Goal: Task Accomplishment & Management: Use online tool/utility

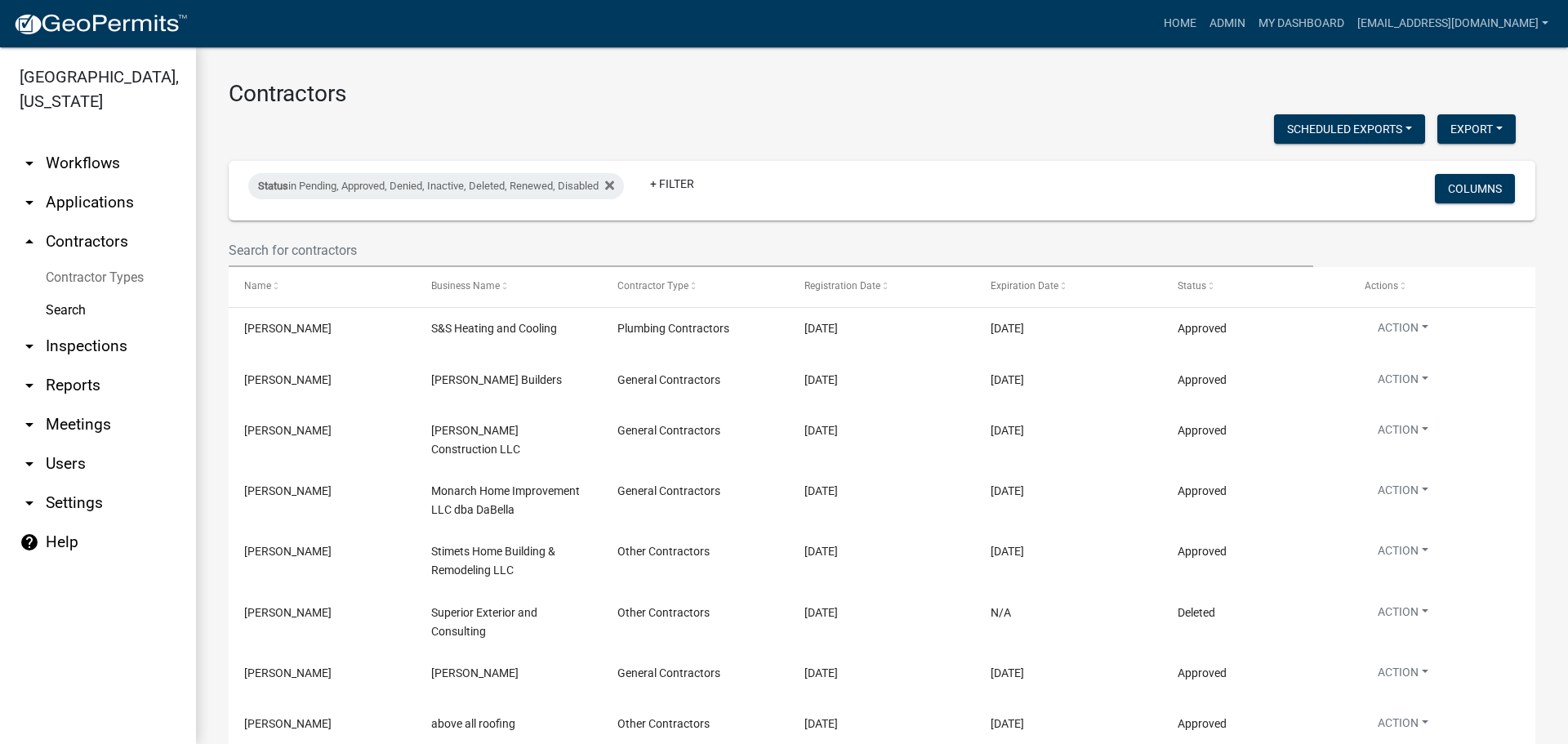
click at [71, 156] on link "arrow_drop_down Workflows" at bounding box center [98, 163] width 196 height 40
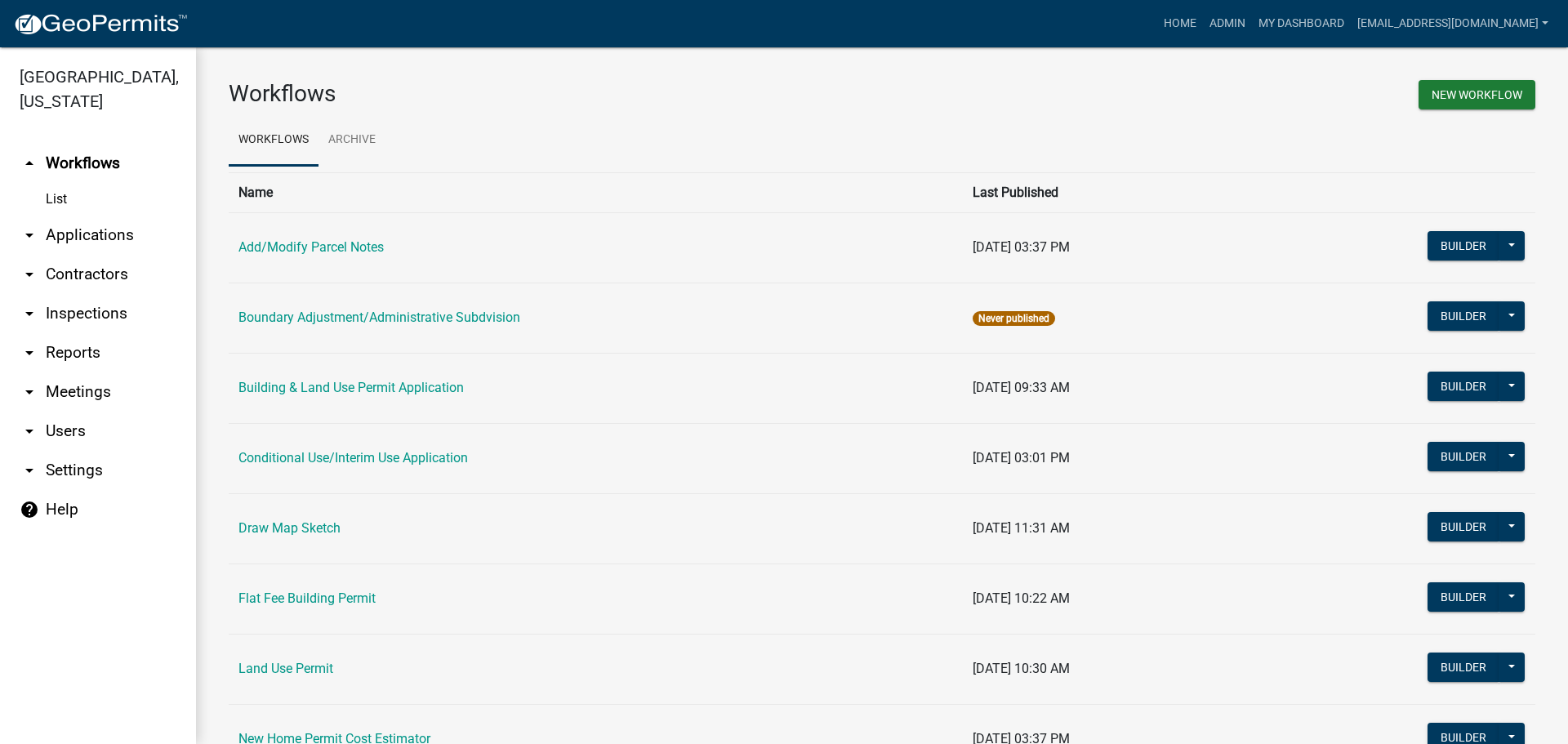
click at [56, 235] on link "arrow_drop_down Applications" at bounding box center [98, 235] width 196 height 40
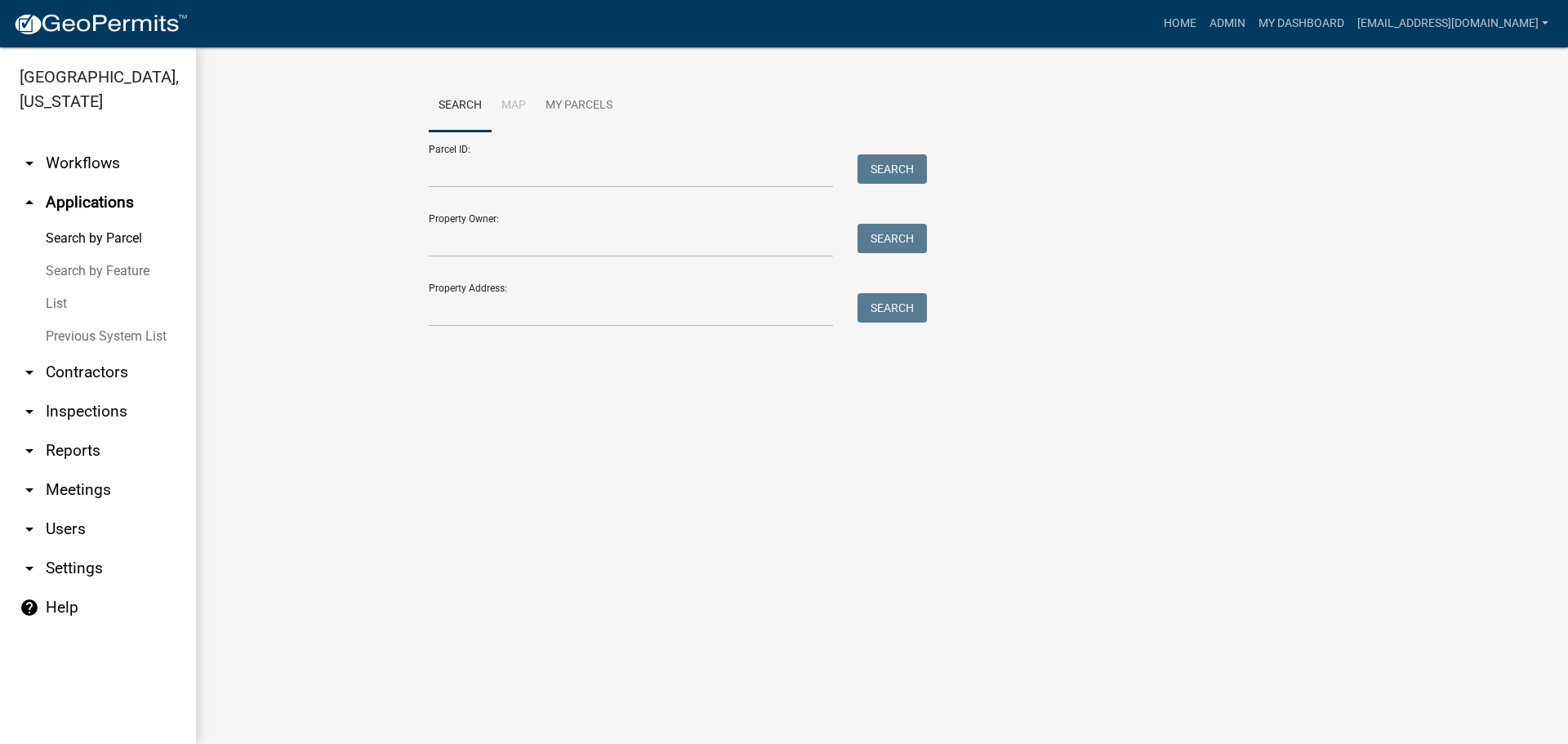
click at [53, 295] on link "List" at bounding box center [98, 303] width 196 height 32
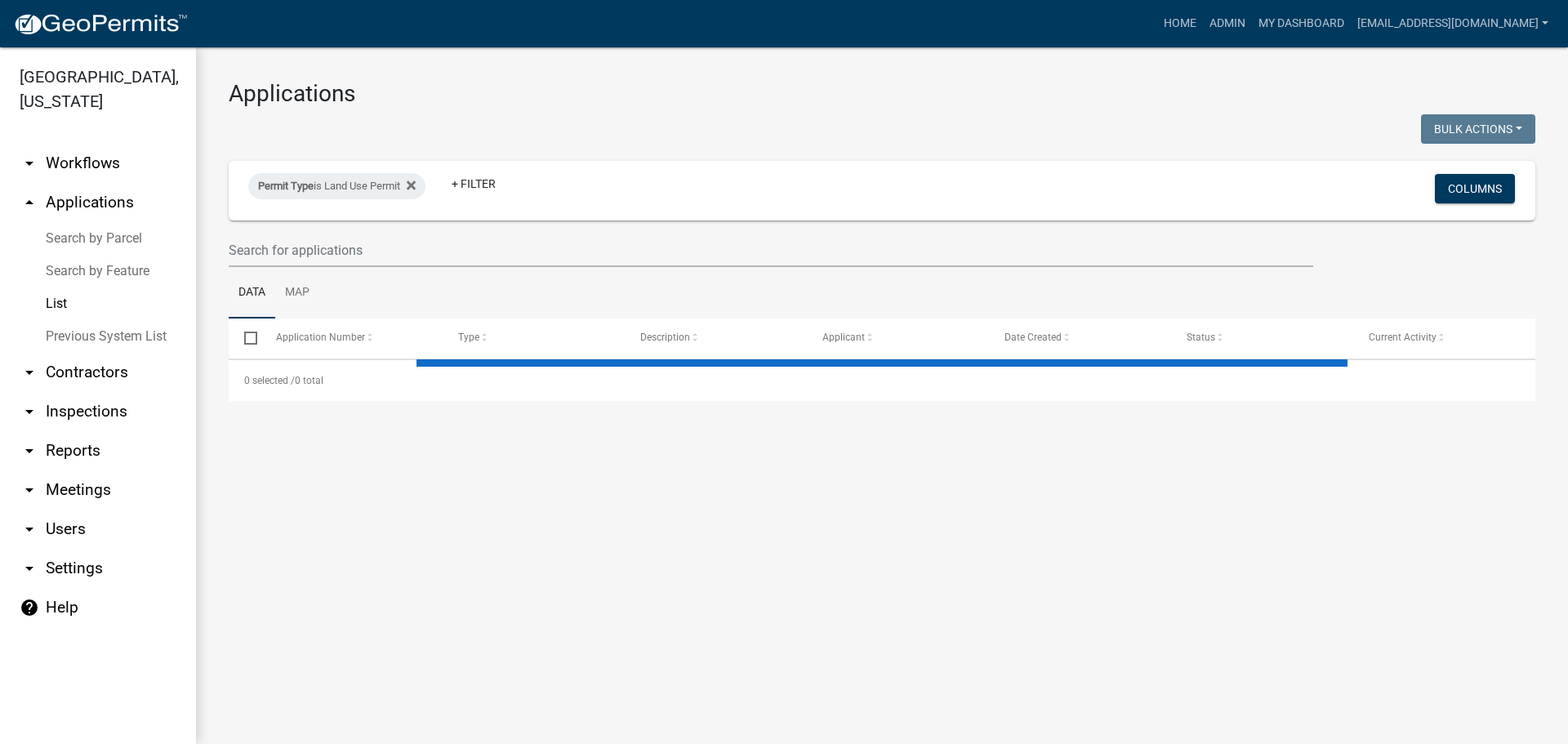
select select "3: 100"
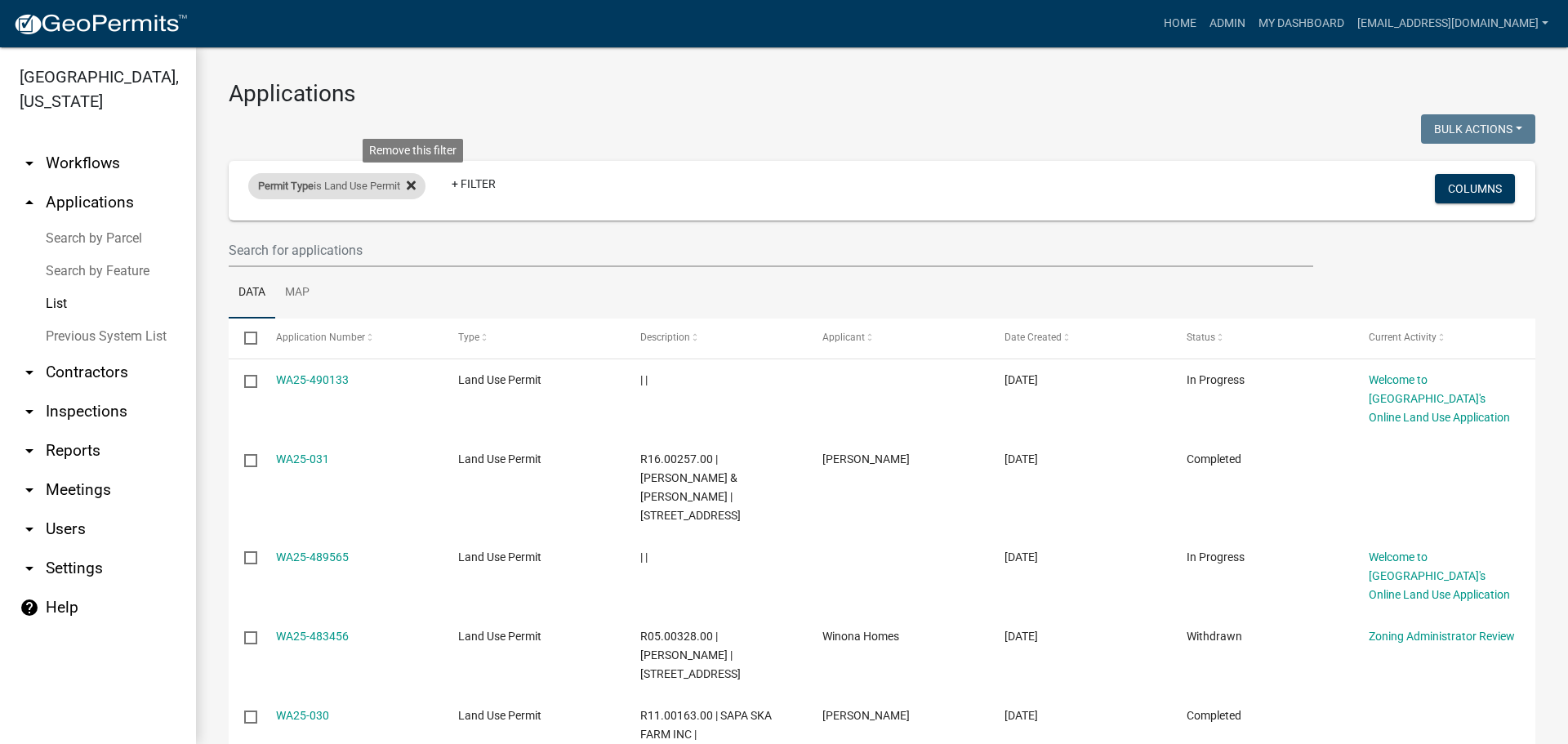
click at [414, 181] on icon at bounding box center [411, 185] width 9 height 13
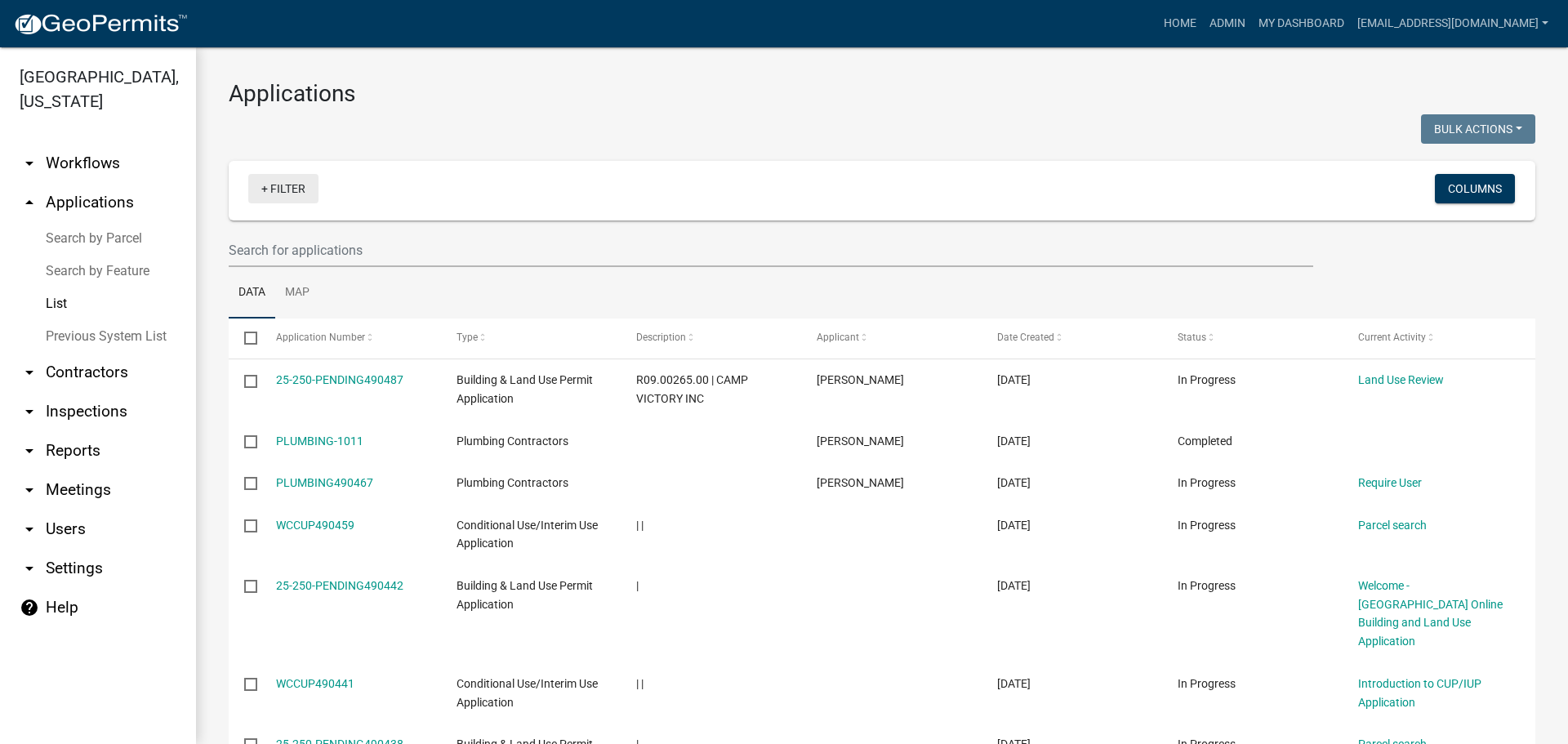
click at [298, 187] on link "+ Filter" at bounding box center [283, 189] width 70 height 30
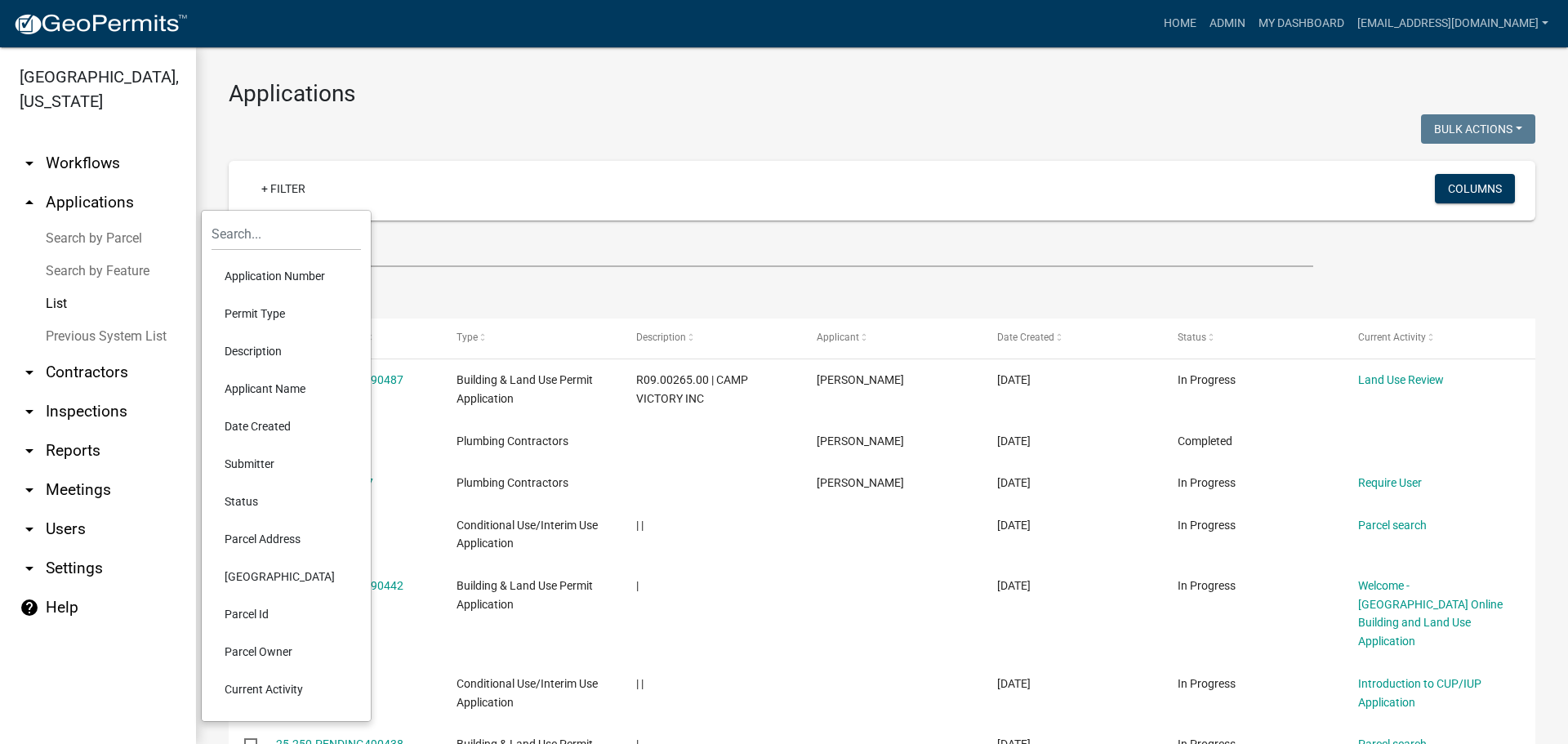
click at [252, 314] on li "Permit Type" at bounding box center [286, 313] width 149 height 38
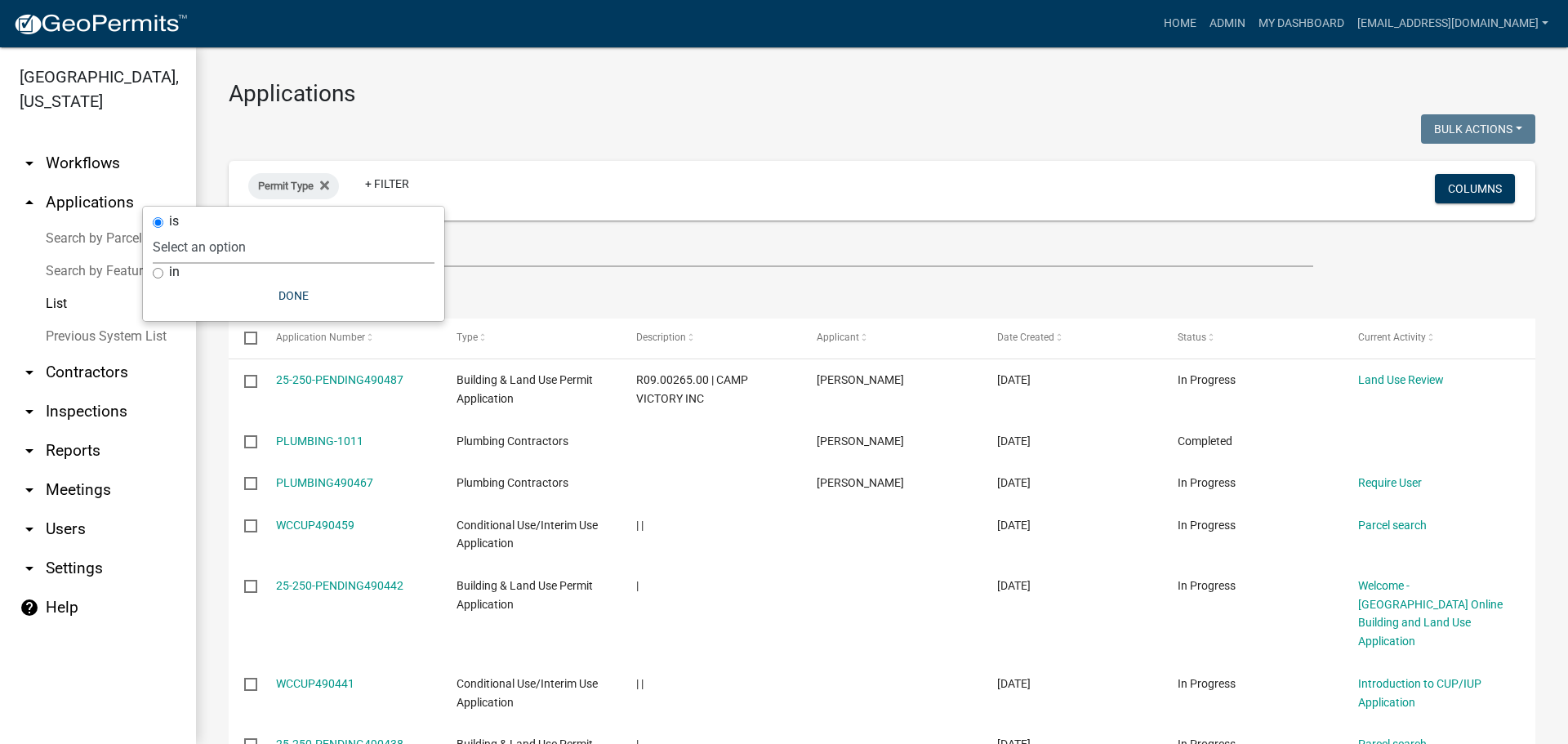
click at [288, 254] on select "Select an option Add/Modify Parcel Notes Boundary Adjustment/Administrative Sub…" at bounding box center [294, 247] width 282 height 33
select select "35e8e773-5aa0-401b-a657-2b9670ab6cd7"
click at [220, 230] on select "Select an option Add/Modify Parcel Notes Boundary Adjustment/Administrative Sub…" at bounding box center [294, 247] width 282 height 33
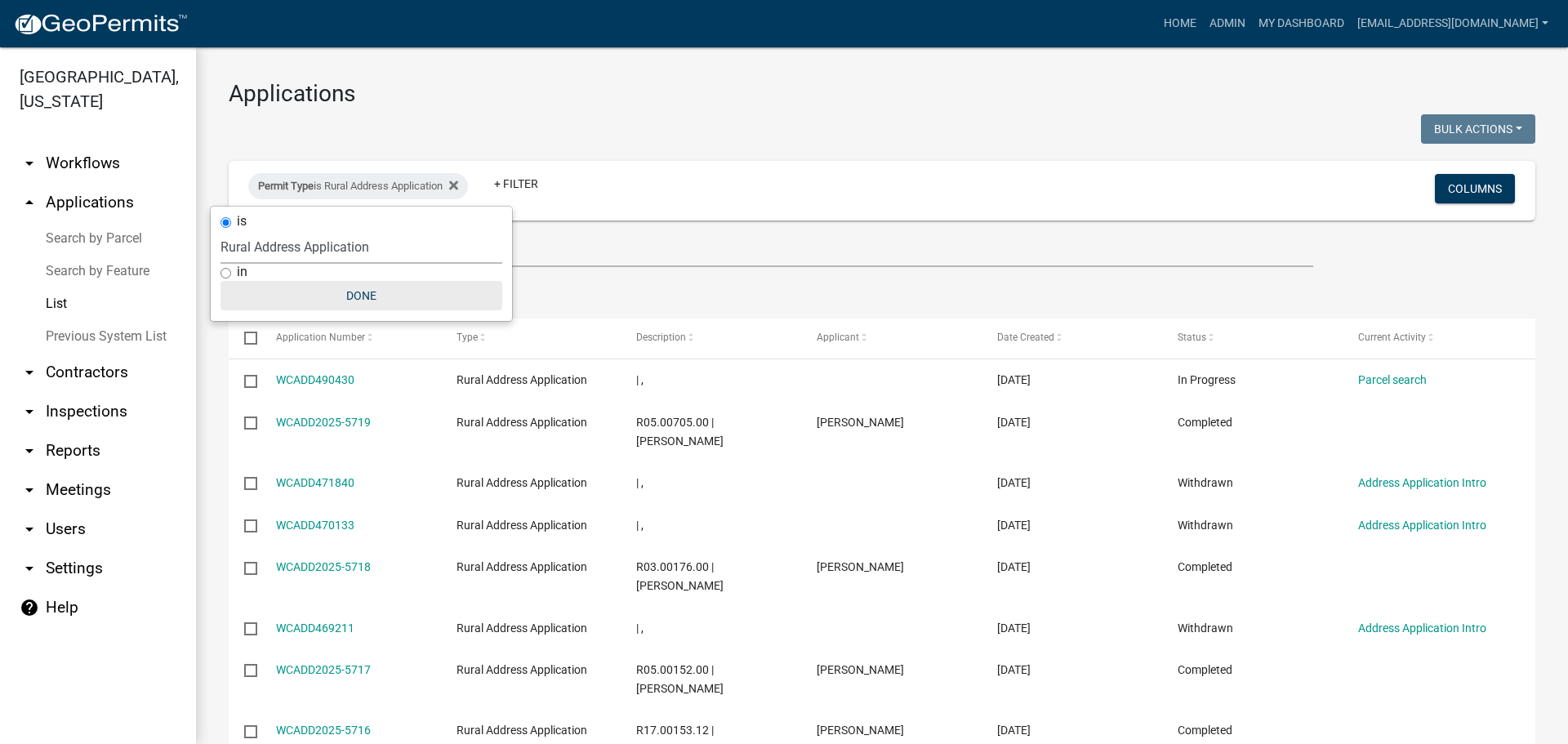
click at [339, 289] on button "Done" at bounding box center [362, 296] width 282 height 30
click at [525, 186] on link "+ Filter" at bounding box center [517, 183] width 70 height 30
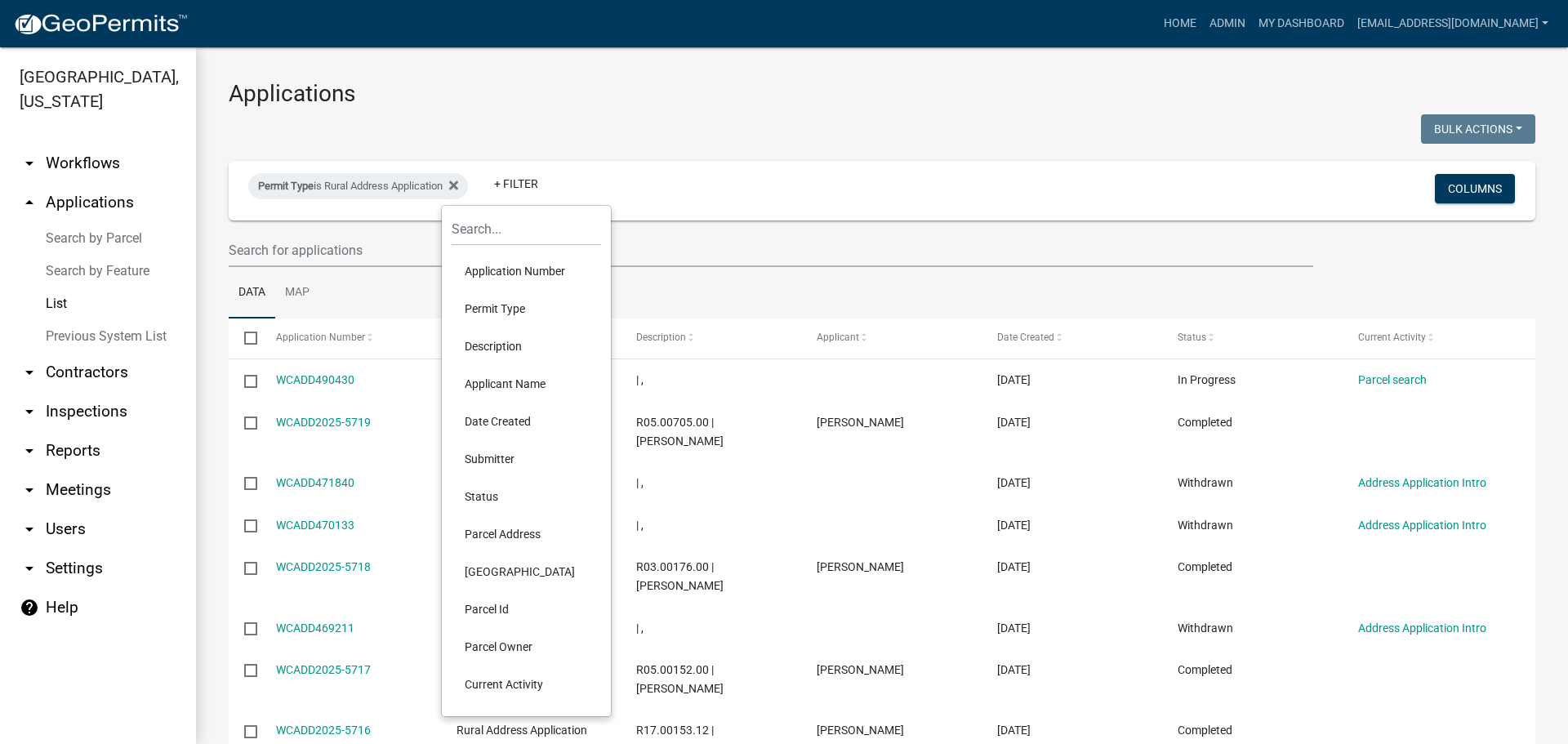
click at [485, 495] on li "Status" at bounding box center [527, 496] width 149 height 38
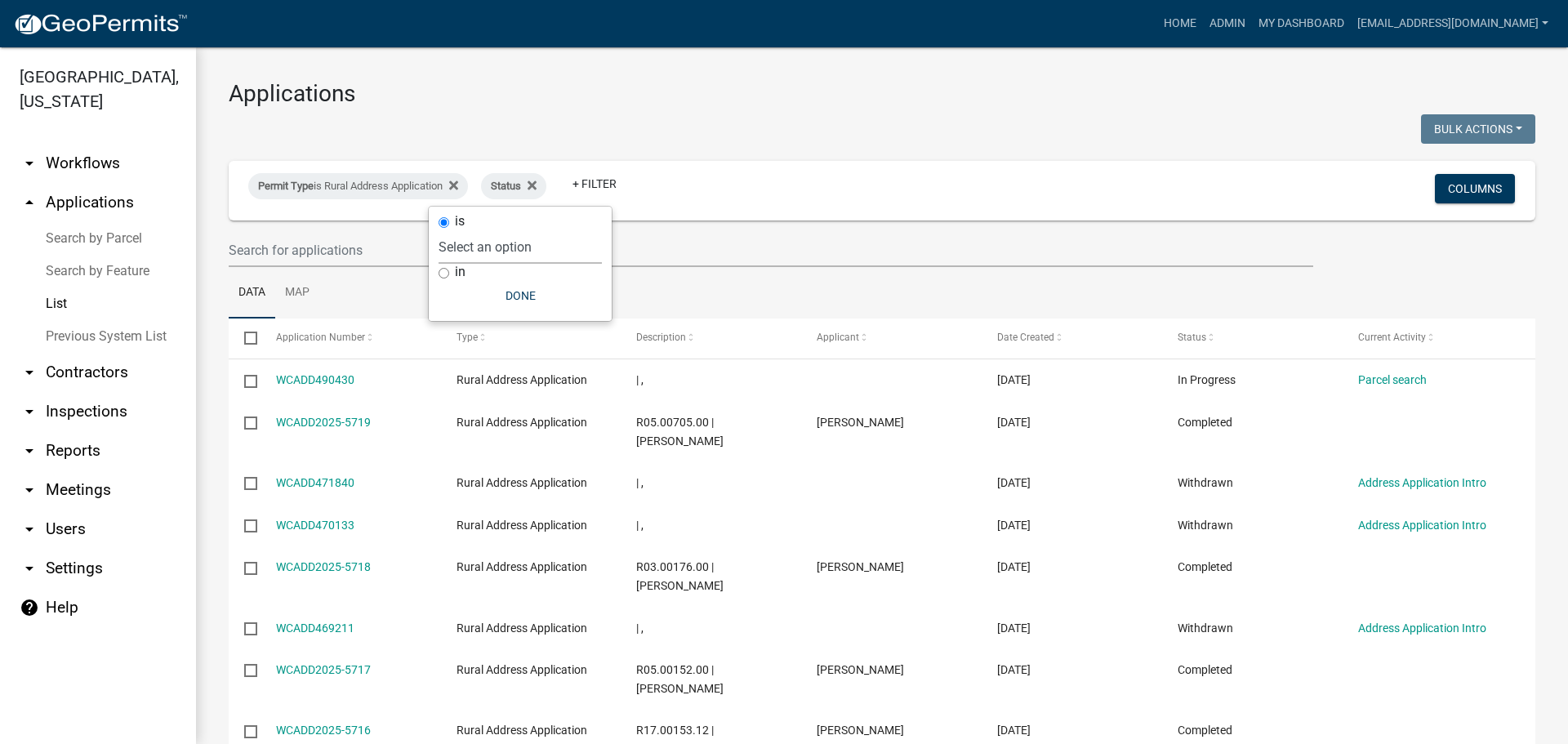
click at [520, 246] on select "Select an option Not Started In Progress Completed Expired Locked Withdrawn Voi…" at bounding box center [520, 247] width 163 height 33
select select "2"
click at [471, 230] on select "Select an option Not Started In Progress Completed Expired Locked Withdrawn Voi…" at bounding box center [520, 247] width 163 height 33
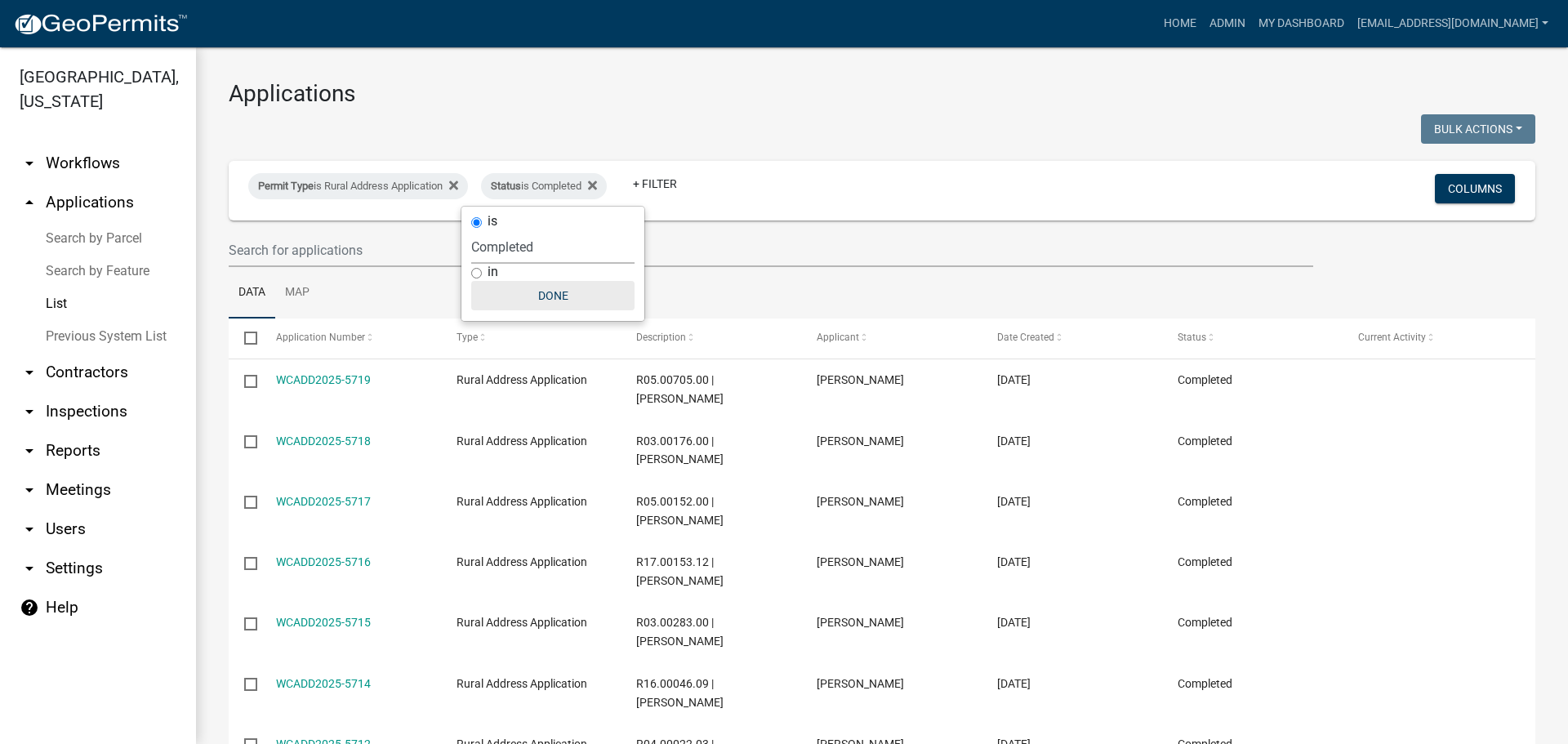
click at [525, 289] on button "Done" at bounding box center [552, 296] width 163 height 30
click at [1059, 337] on span at bounding box center [1059, 337] width 10 height 11
